Goal: Information Seeking & Learning: Learn about a topic

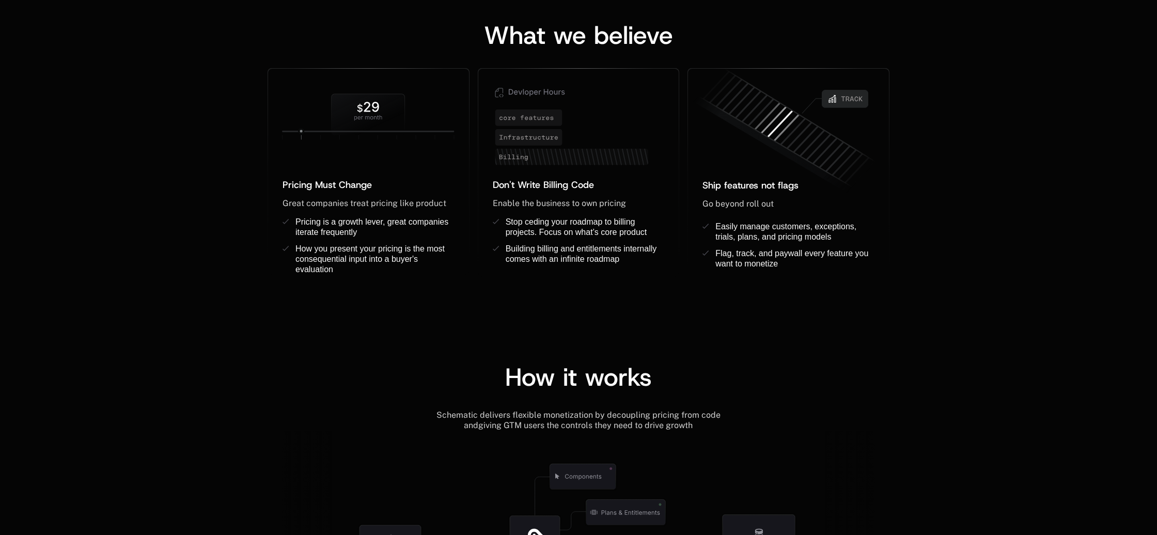
scroll to position [722, 0]
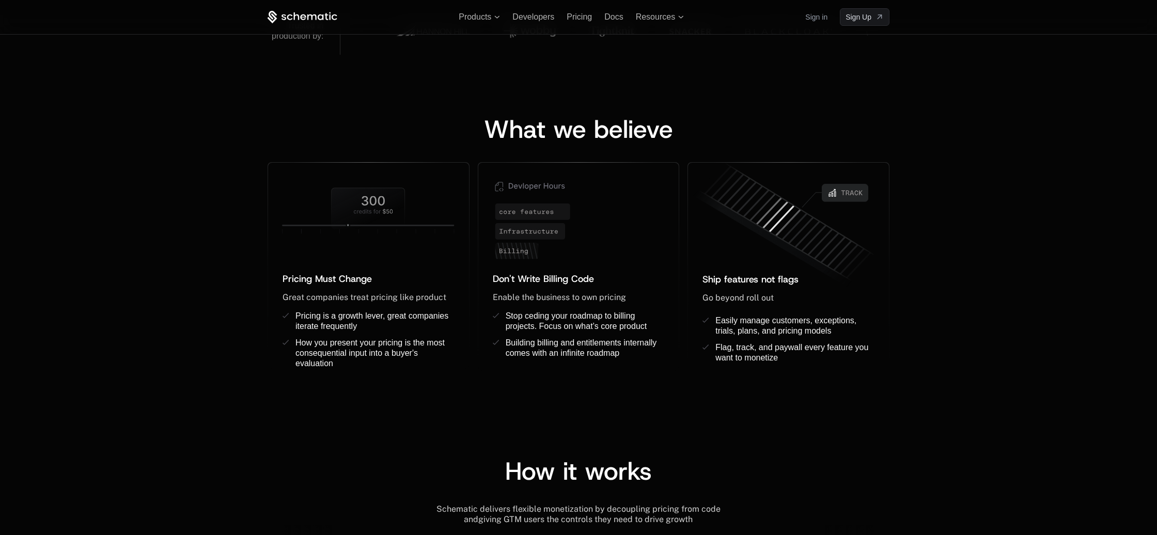
click at [631, 122] on span "What we believe" at bounding box center [578, 129] width 189 height 33
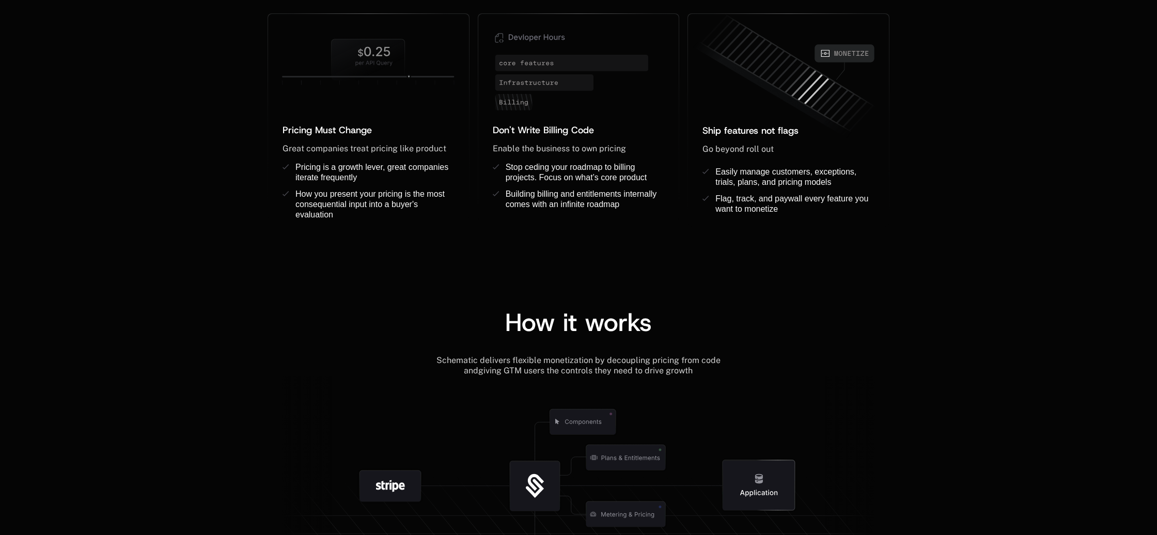
scroll to position [937, 0]
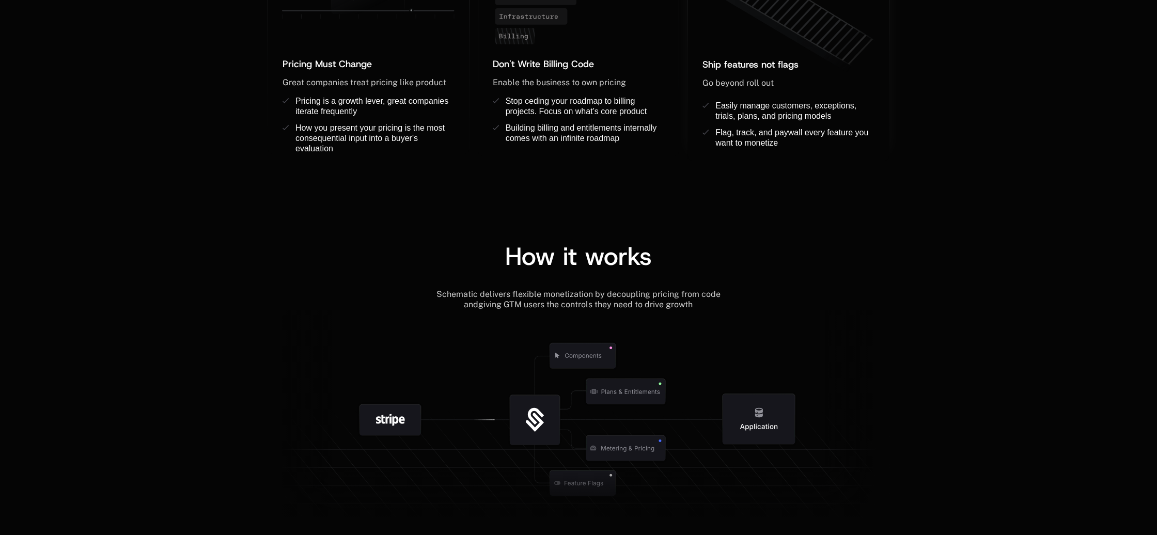
click at [767, 66] on span "Ship features not flags" at bounding box center [751, 64] width 96 height 12
click at [727, 84] on span "Go beyond roll out" at bounding box center [738, 83] width 71 height 10
drag, startPoint x: 877, startPoint y: 103, endPoint x: 652, endPoint y: 123, distance: 225.6
click at [631, 115] on span "Stop ceding your roadmap to billing projects. Focus on what’s core product" at bounding box center [577, 106] width 142 height 19
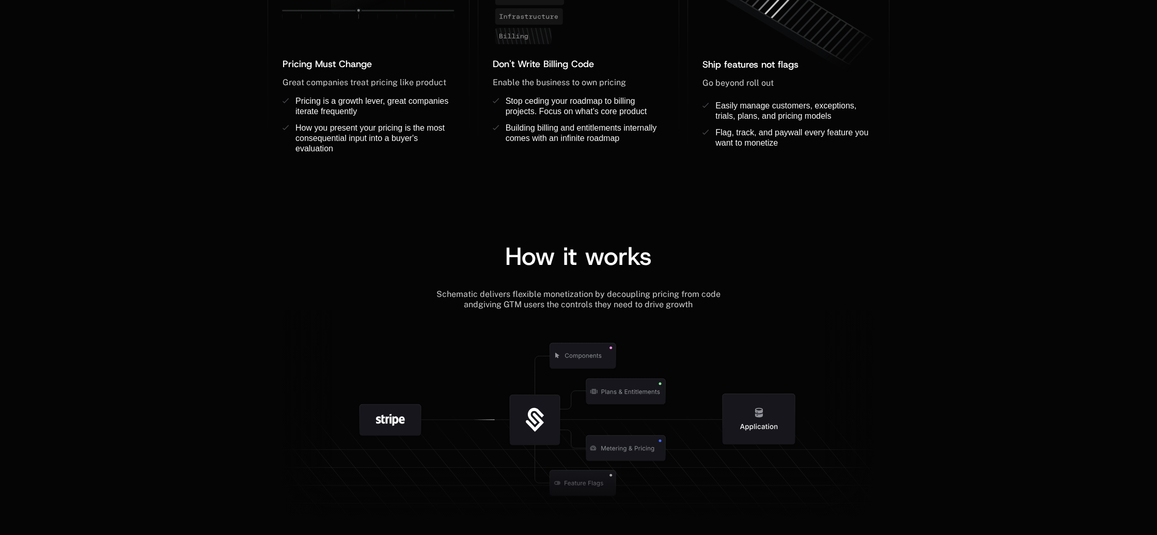
drag, startPoint x: 787, startPoint y: 137, endPoint x: 813, endPoint y: 130, distance: 26.7
drag, startPoint x: 541, startPoint y: 419, endPoint x: 627, endPoint y: 407, distance: 86.1
click at [624, 421] on g at bounding box center [613, 483] width 954 height 362
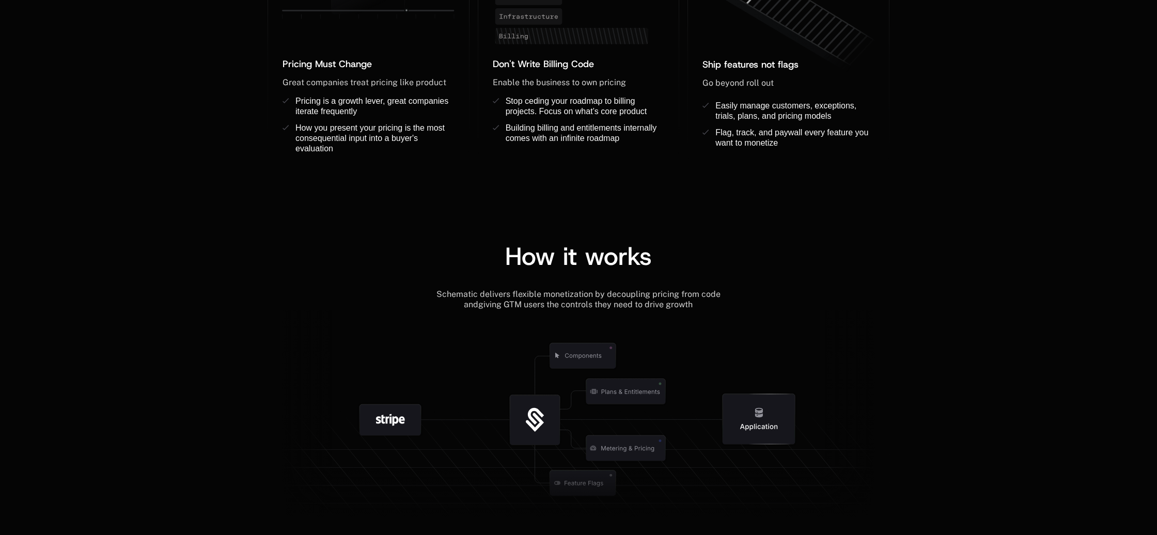
click at [629, 388] on icon at bounding box center [583, 356] width 108 height 108
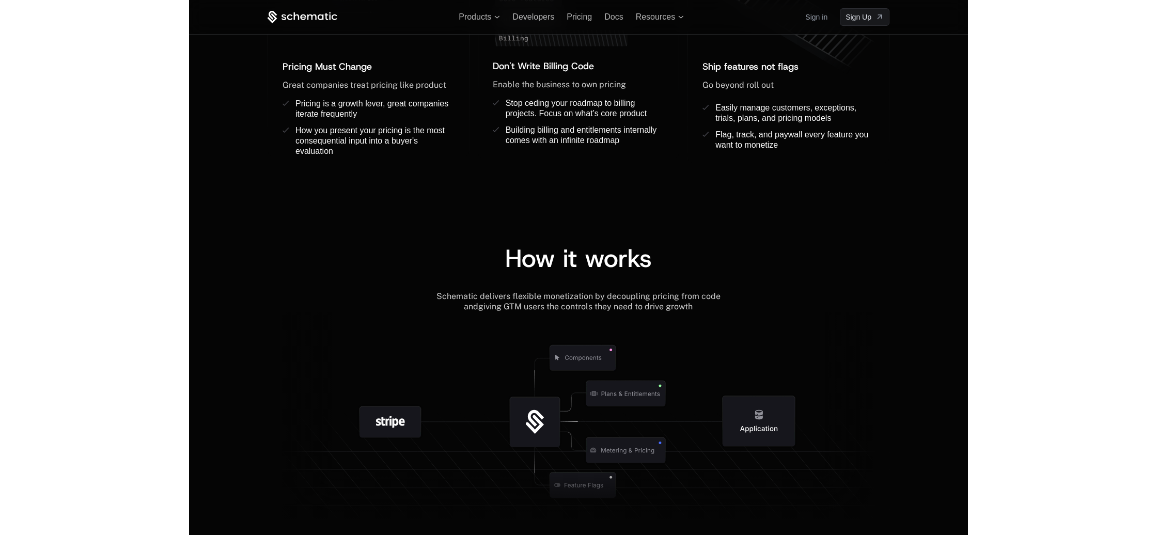
scroll to position [935, 0]
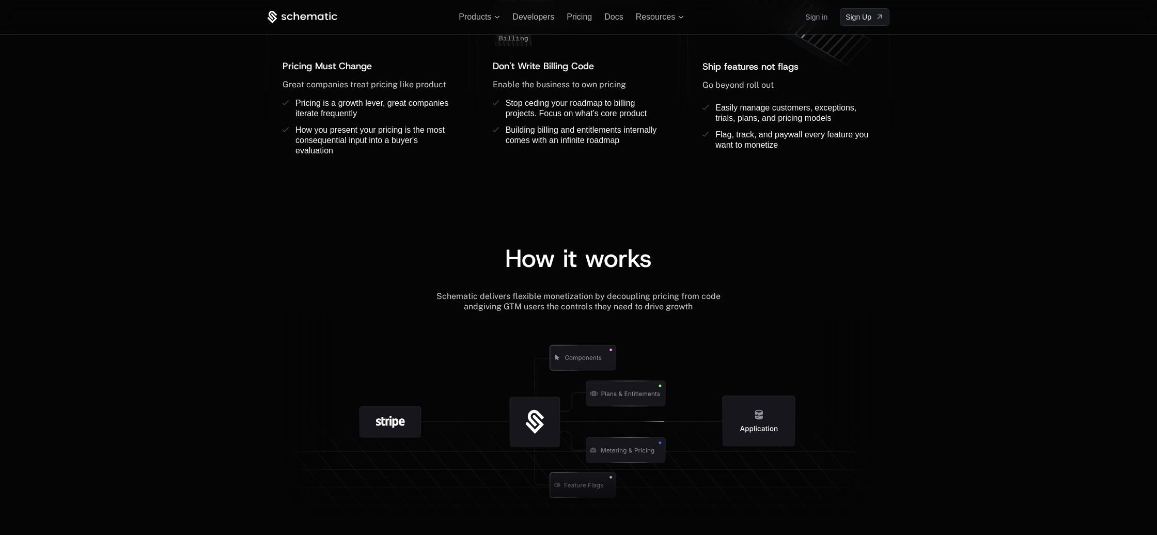
click at [793, 261] on div "How it works" at bounding box center [579, 258] width 622 height 25
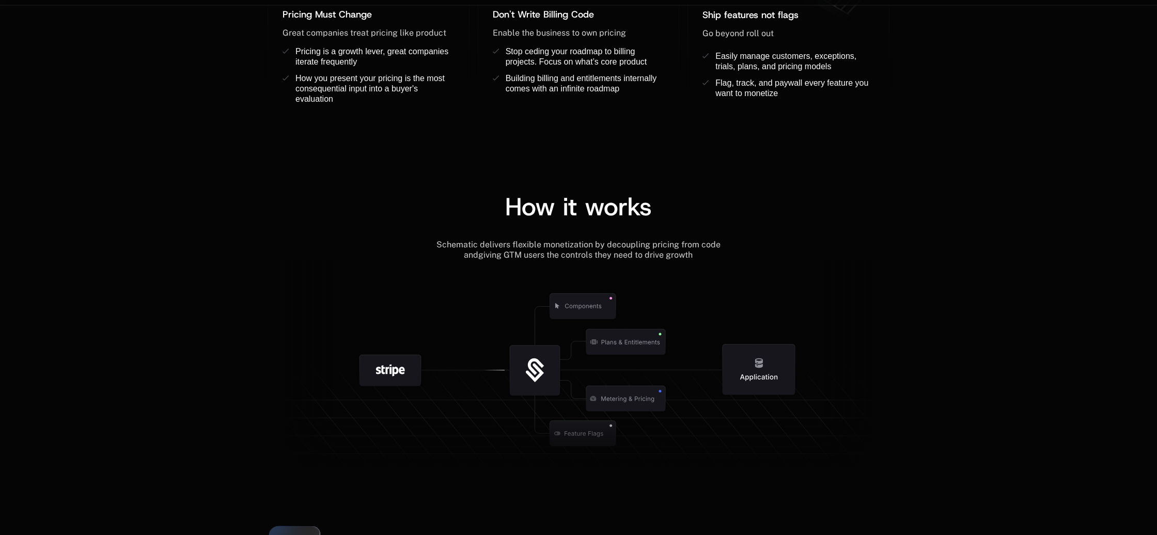
scroll to position [1073, 0]
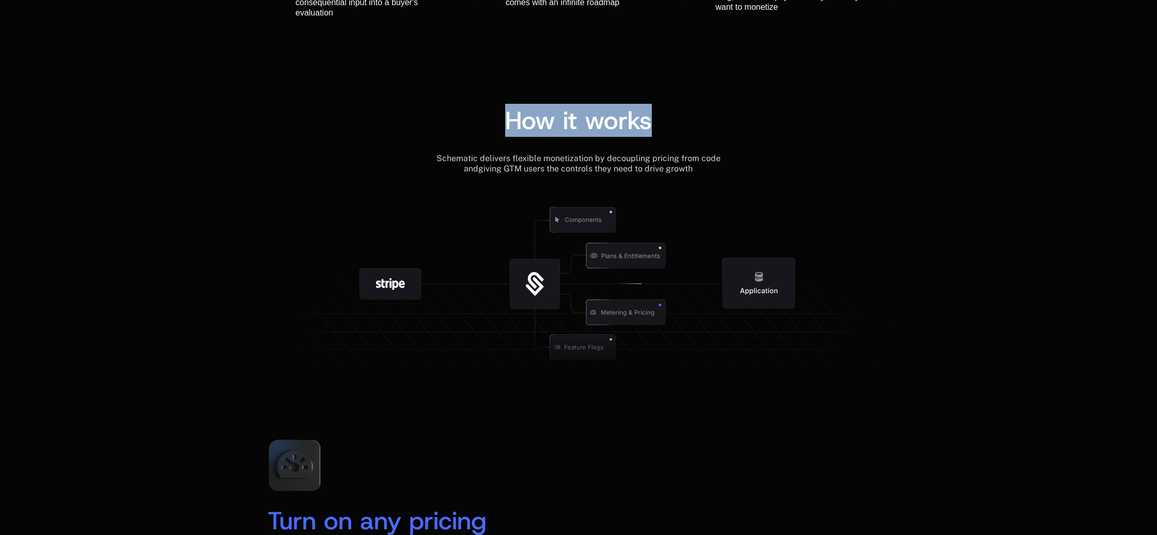
drag, startPoint x: 551, startPoint y: 120, endPoint x: 670, endPoint y: 127, distance: 119.0
click at [670, 127] on div "How it works" at bounding box center [579, 120] width 622 height 25
copy span "How it works"
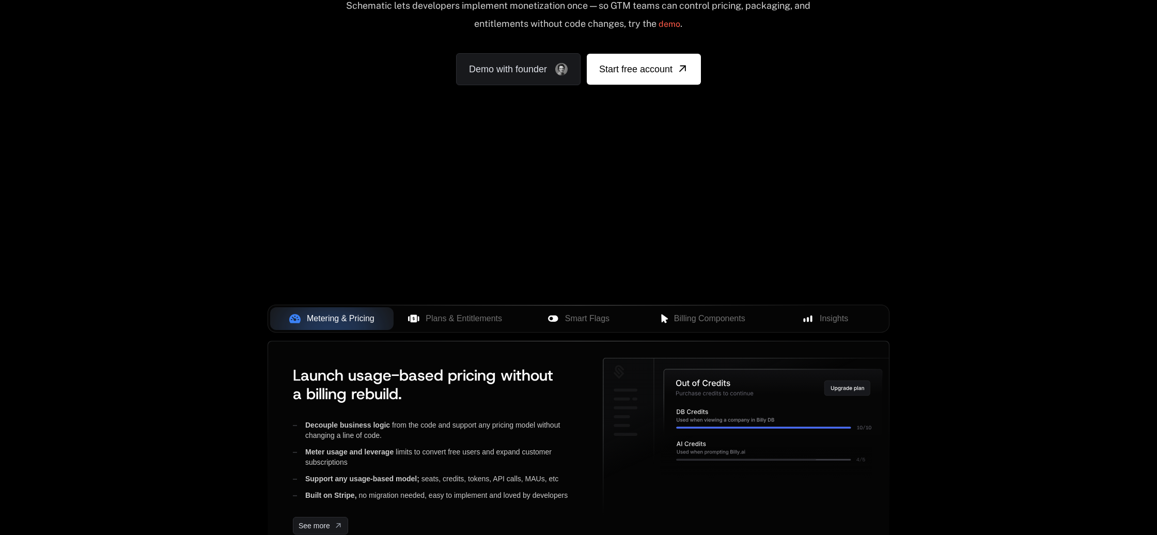
scroll to position [0, 0]
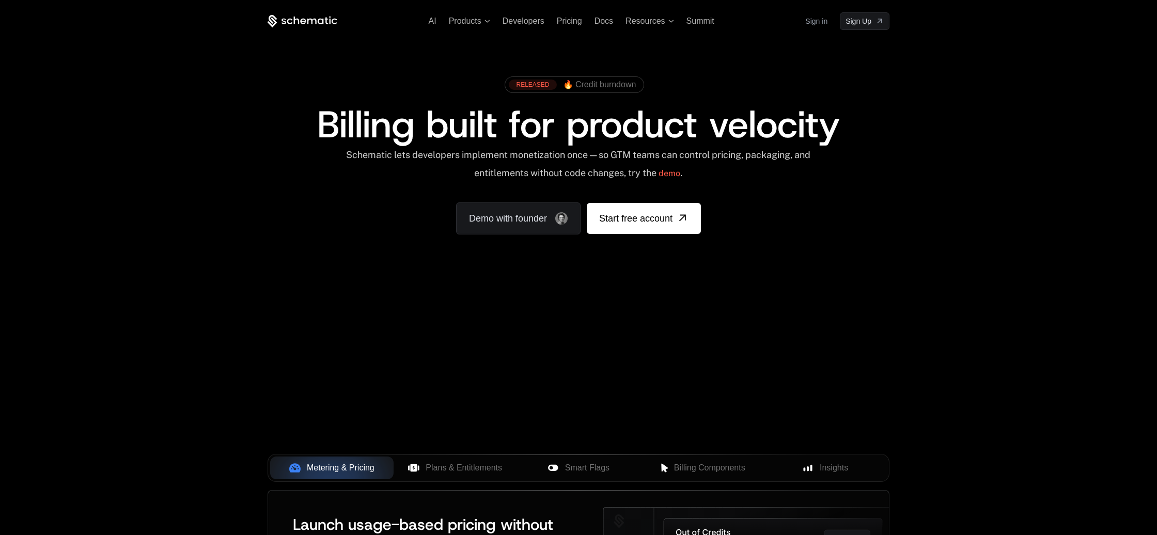
click at [1032, 204] on div "AI Products Developers Pricing Docs Resources Summit Sign in Sign Up RELEASED 🔥…" at bounding box center [578, 154] width 1157 height 309
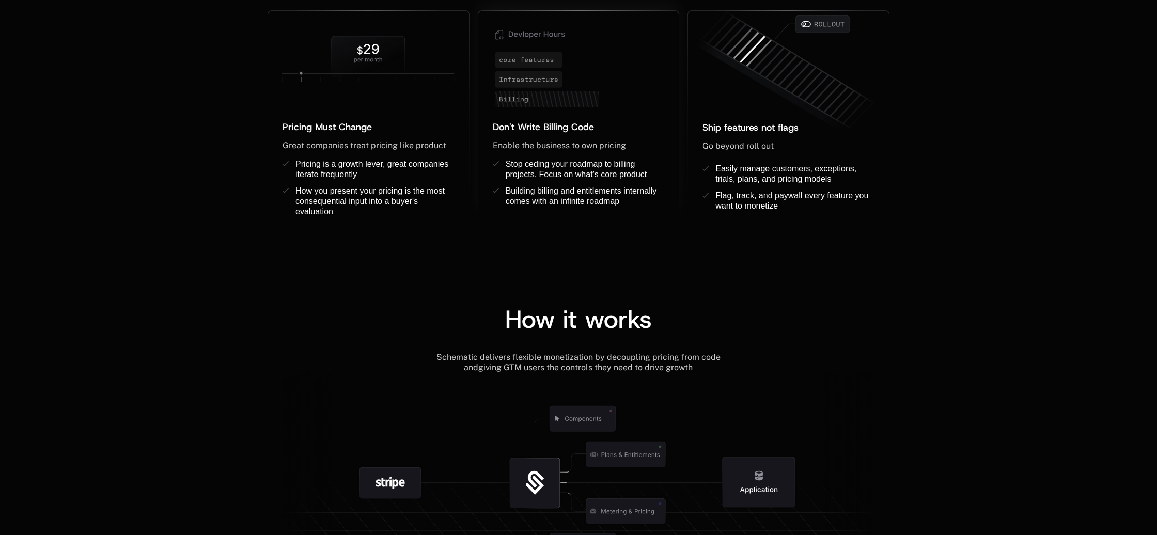
scroll to position [1004, 0]
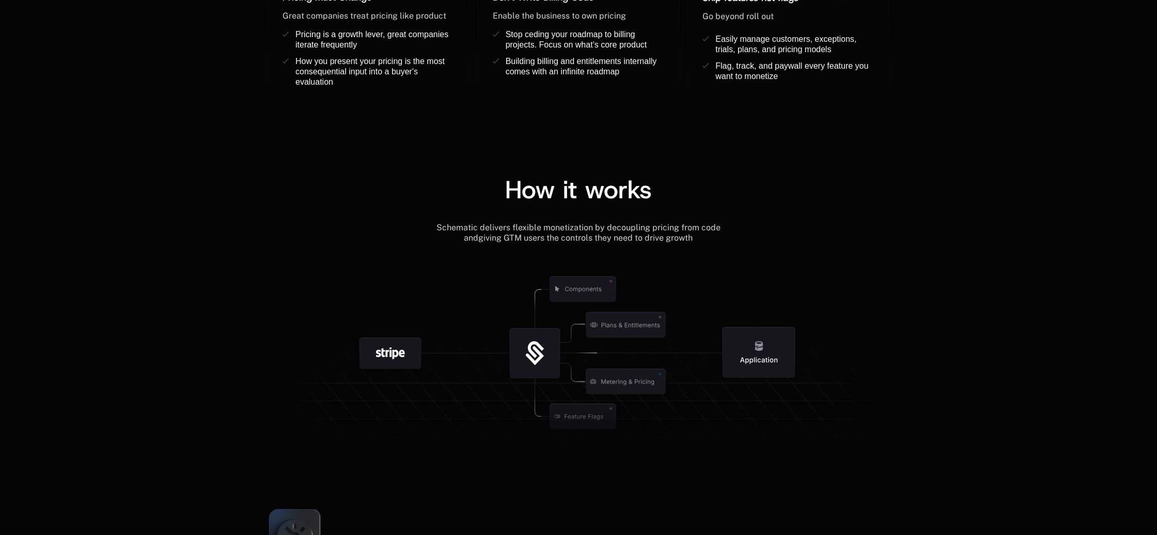
click at [627, 196] on span "How it works" at bounding box center [578, 189] width 147 height 33
click at [519, 236] on span "giving GTM users the controls they need to drive growth" at bounding box center [585, 238] width 214 height 10
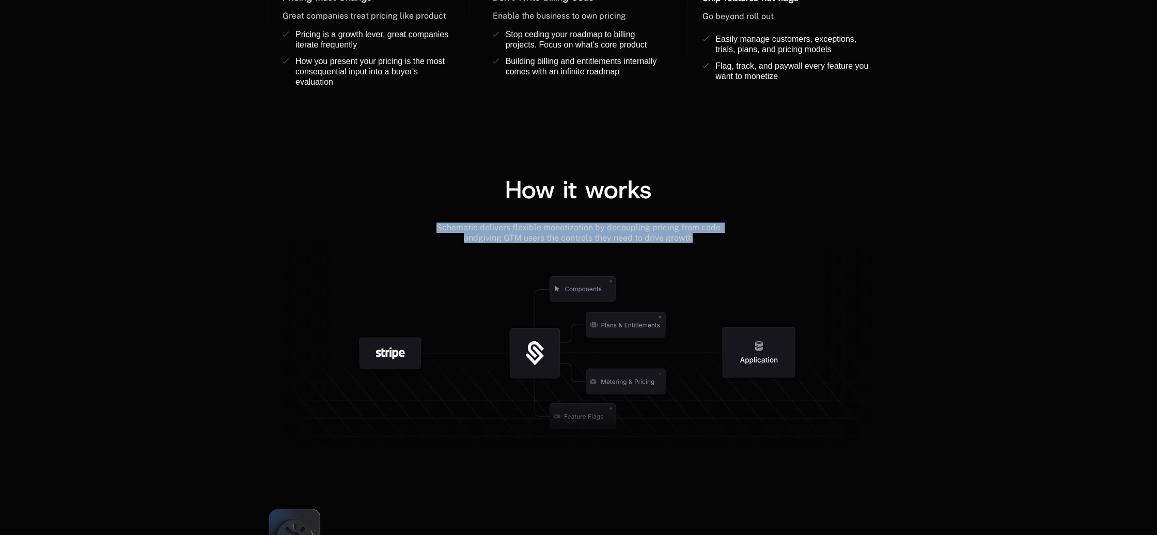
drag, startPoint x: 694, startPoint y: 242, endPoint x: 425, endPoint y: 228, distance: 270.0
click at [425, 228] on div "Schematic delivers flexible monetization by decoupling pricing from code and gi…" at bounding box center [579, 233] width 622 height 21
copy div "Schematic delivers flexible monetization by decoupling pricing from code and gi…"
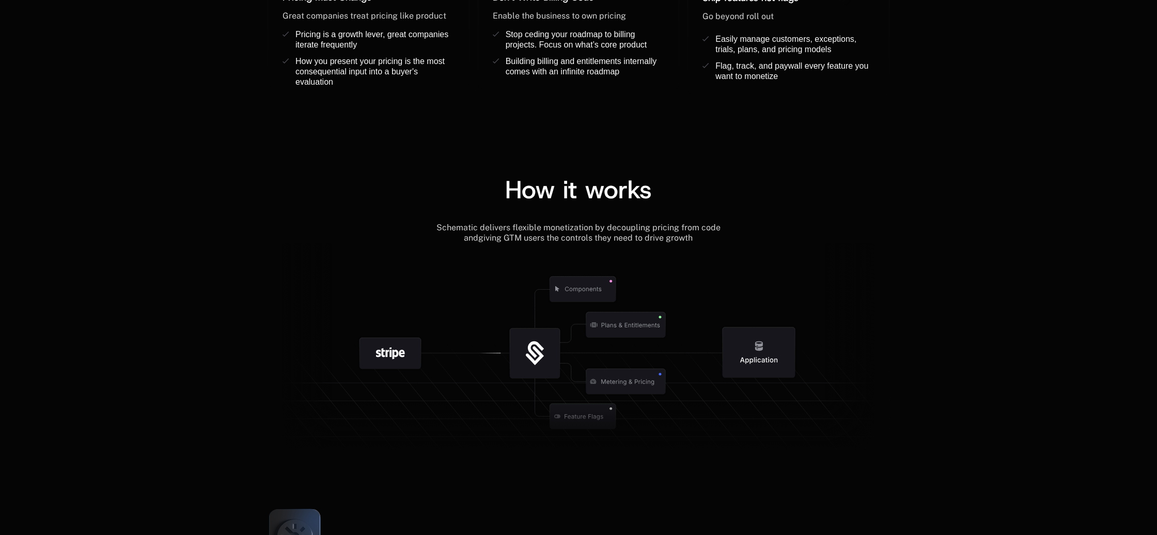
click at [590, 290] on icon at bounding box center [583, 288] width 66 height 25
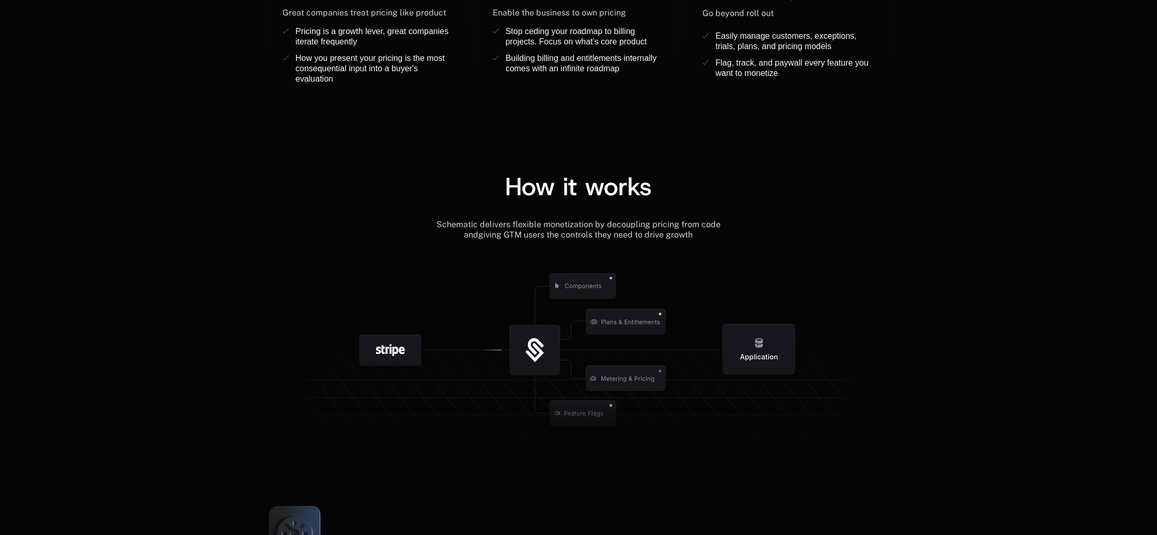
scroll to position [1001, 0]
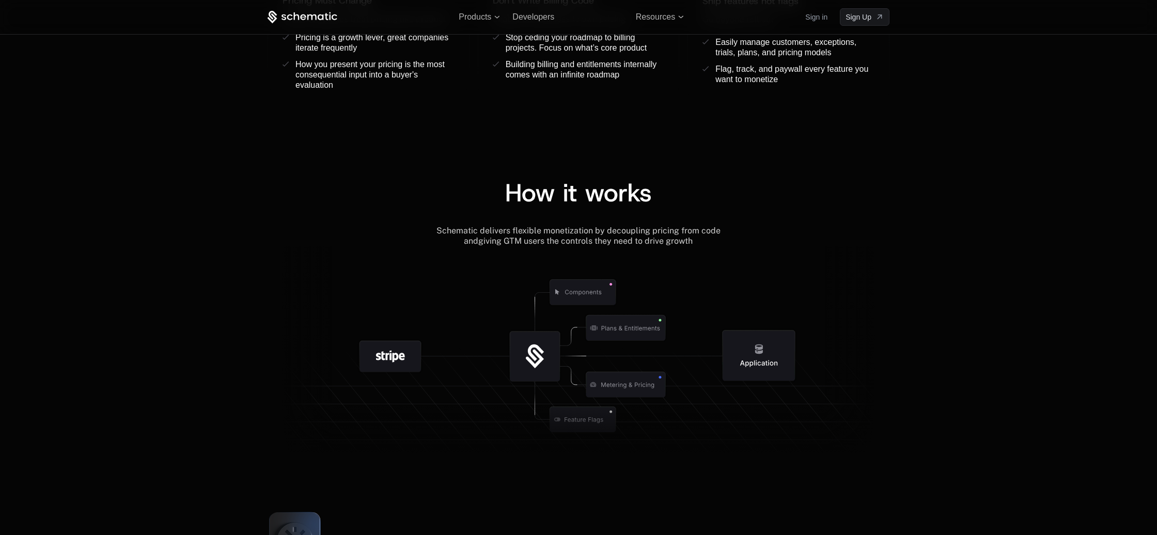
click at [651, 280] on icon at bounding box center [626, 328] width 108 height 108
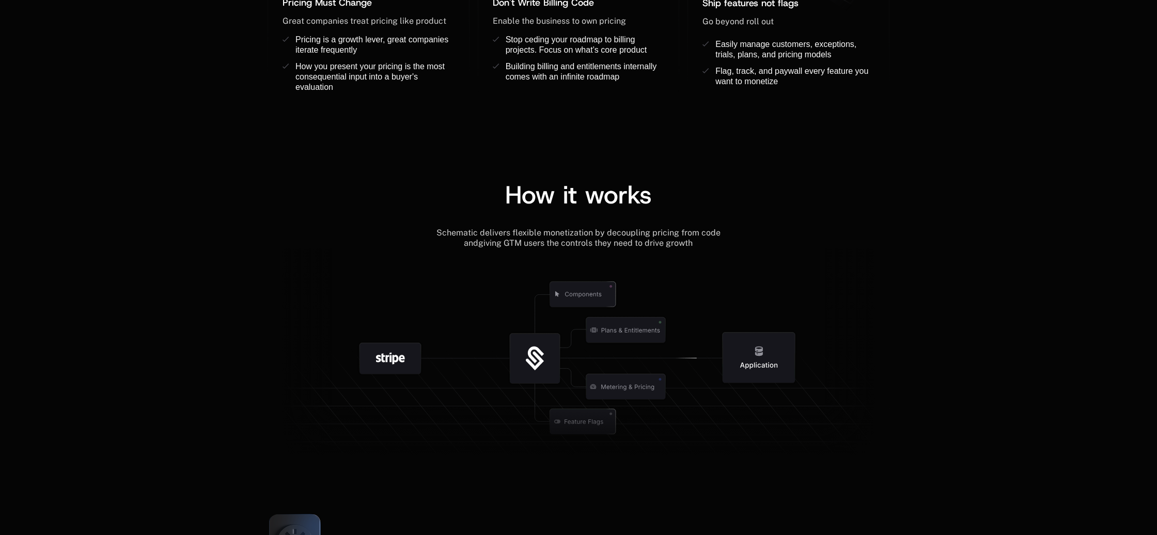
scroll to position [1000, 0]
